Goal: Obtain resource: Download file/media

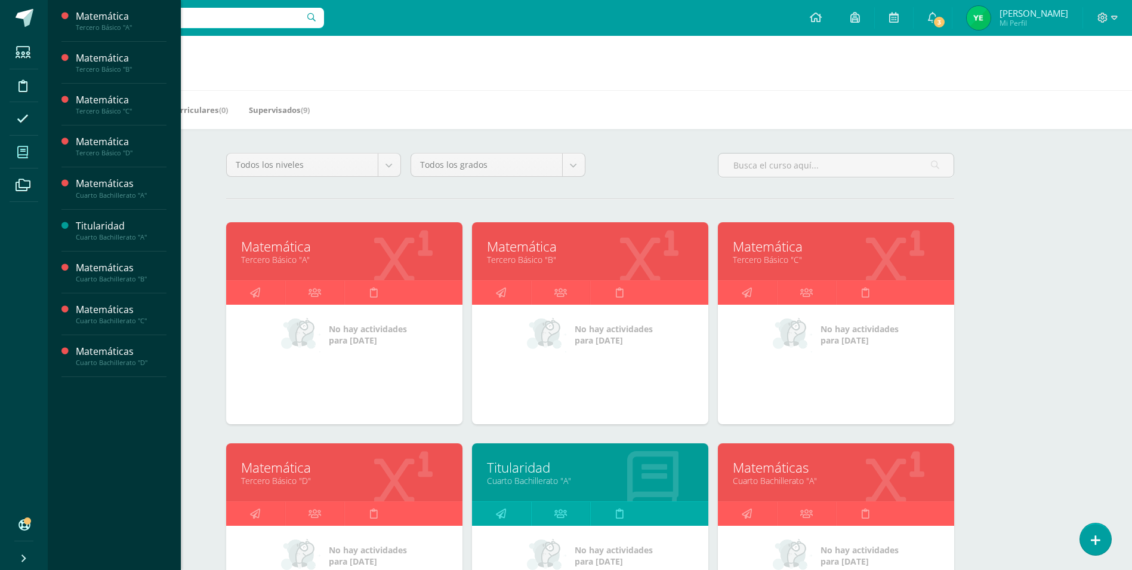
scroll to position [298, 0]
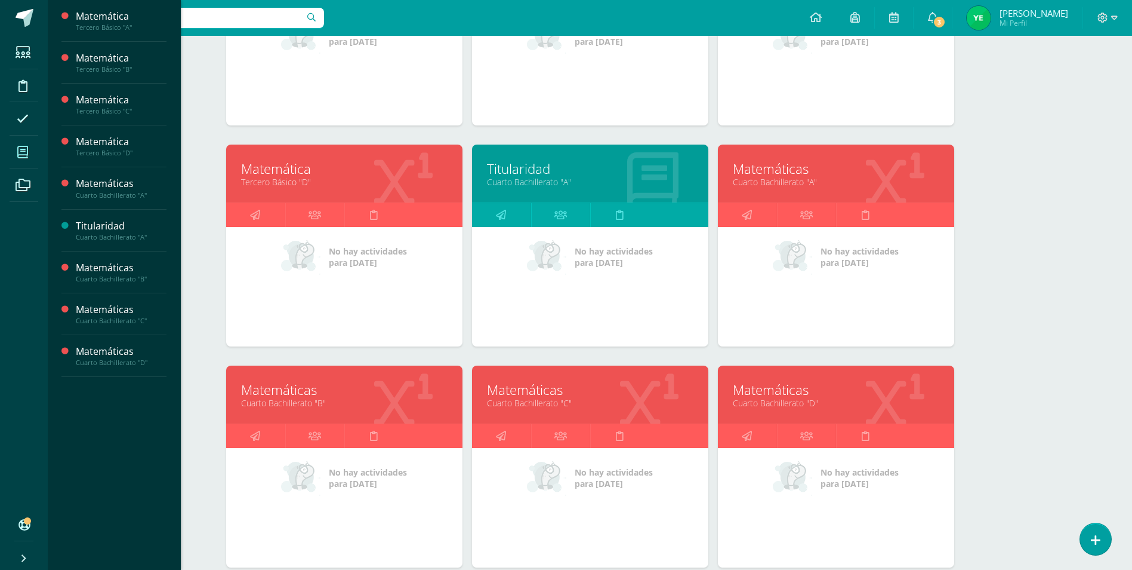
click at [588, 392] on link "Matemáticas" at bounding box center [590, 389] width 207 height 19
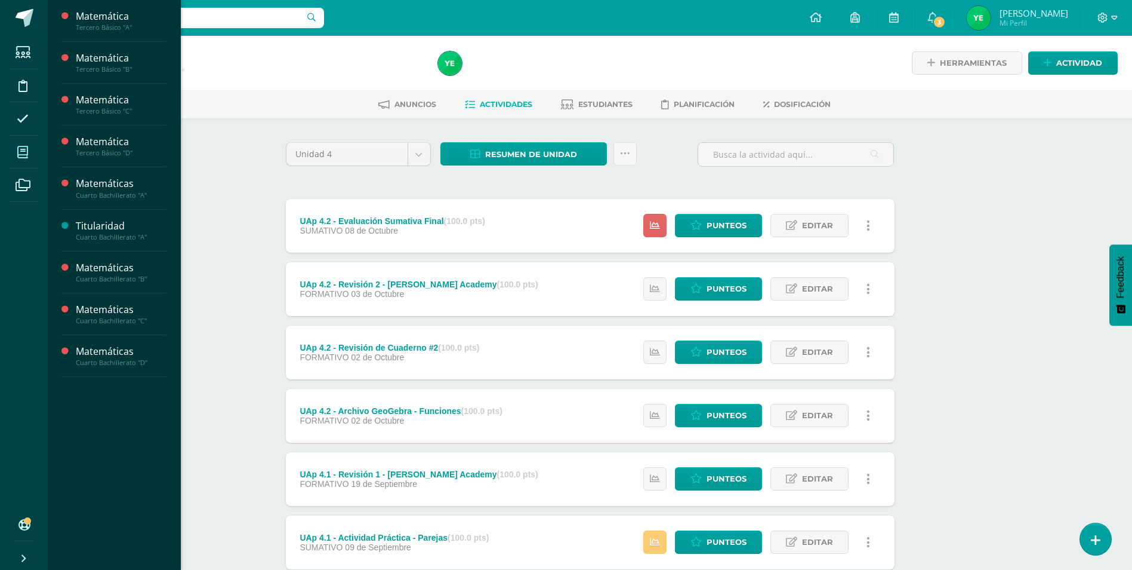
click at [21, 155] on icon at bounding box center [22, 152] width 11 height 12
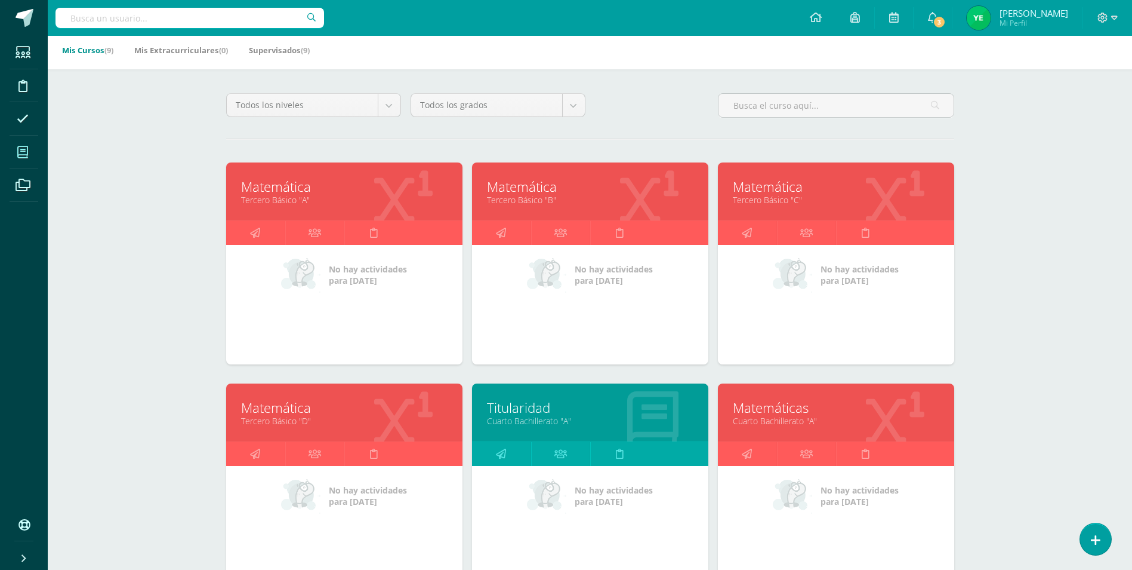
scroll to position [298, 0]
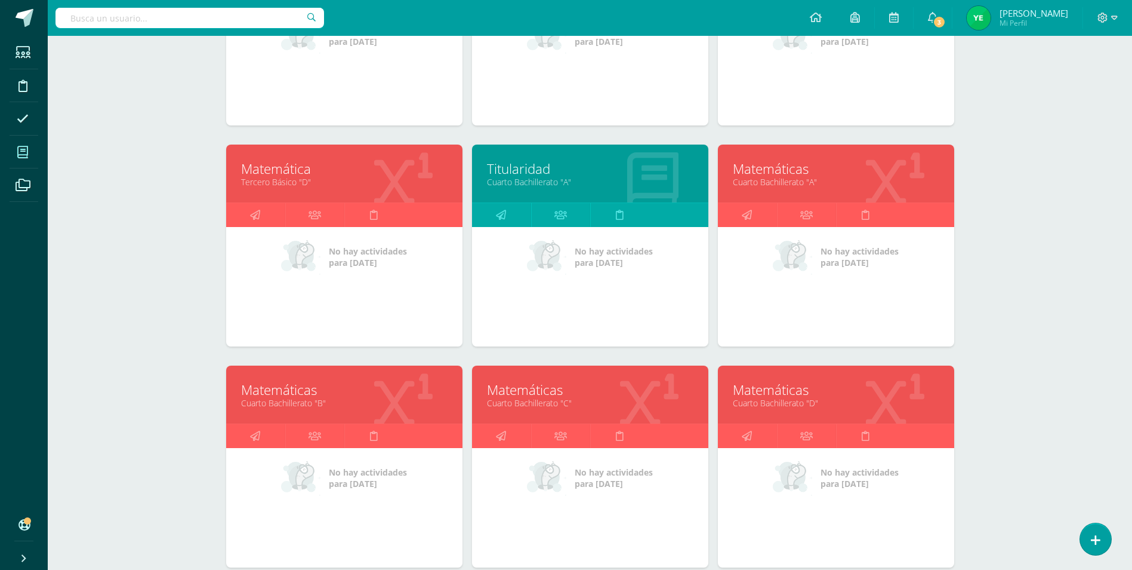
click at [362, 399] on link "Cuarto Bachillerato "B"" at bounding box center [344, 402] width 207 height 11
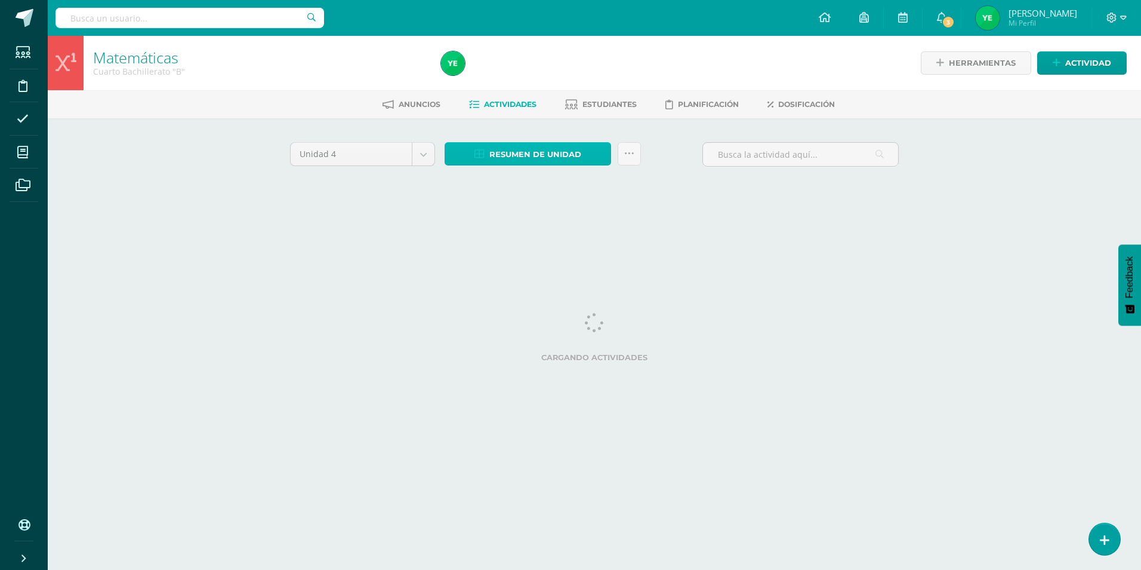
click at [553, 149] on span "Resumen de unidad" at bounding box center [536, 154] width 92 height 22
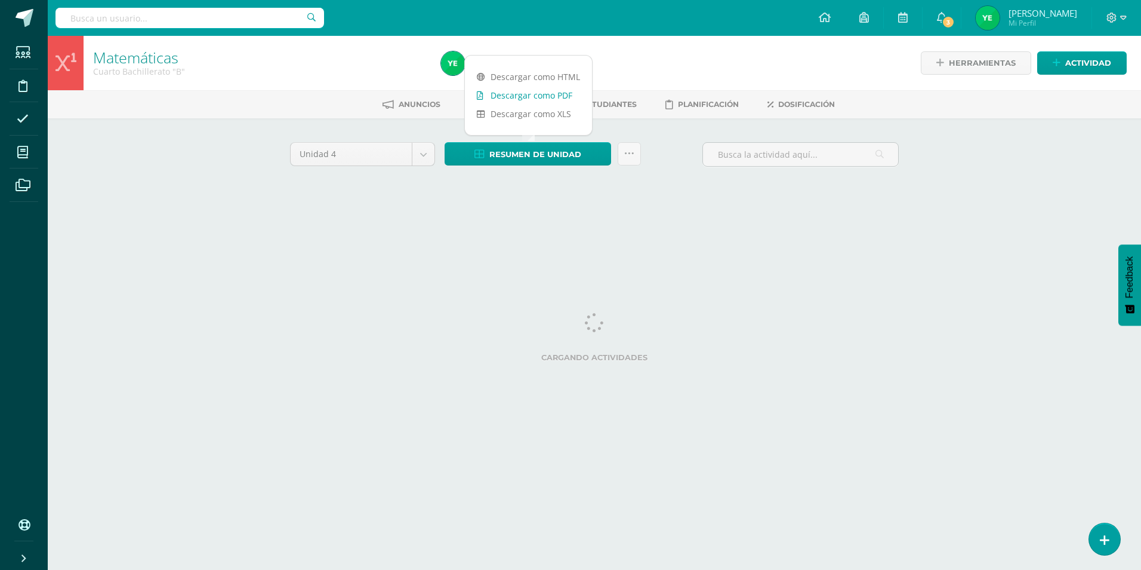
click at [535, 99] on link "Descargar como PDF" at bounding box center [528, 95] width 127 height 19
